Goal: Find contact information: Find contact information

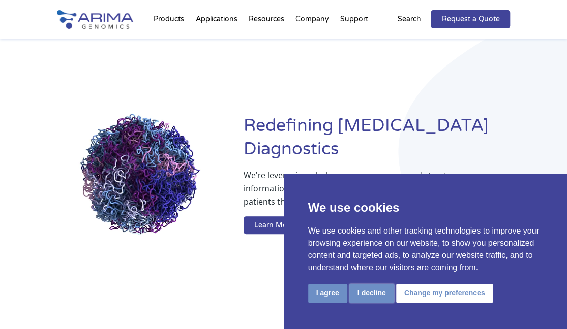
click at [371, 287] on button "I decline" at bounding box center [371, 293] width 45 height 19
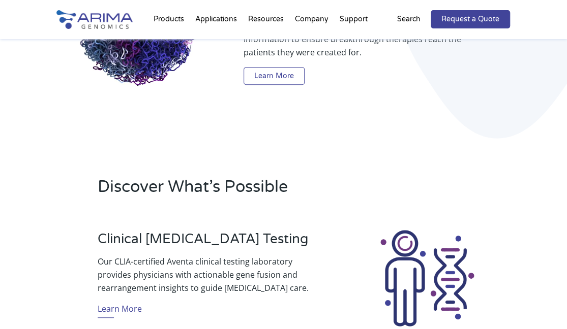
scroll to position [245, 0]
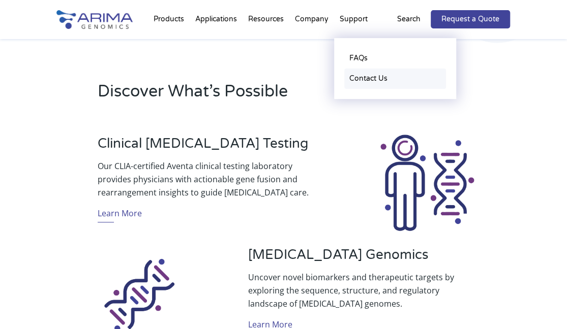
click at [361, 82] on link "Contact Us" at bounding box center [395, 79] width 102 height 20
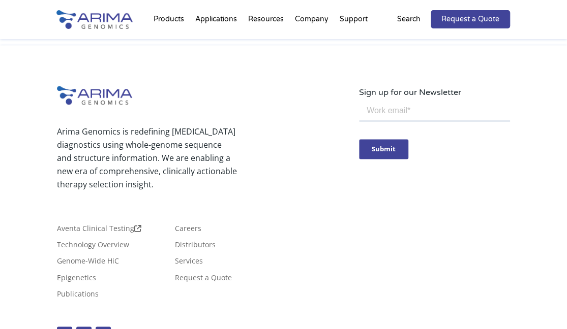
scroll to position [588, 0]
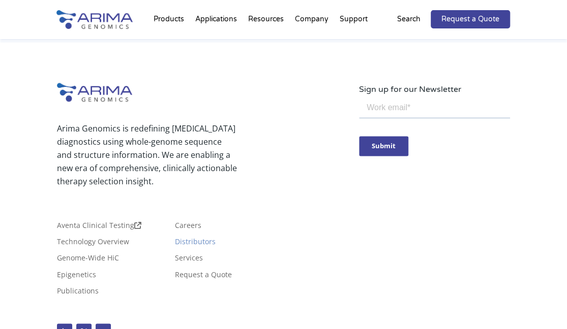
click at [188, 238] on link "Distributors" at bounding box center [195, 243] width 41 height 11
